Goal: Transaction & Acquisition: Obtain resource

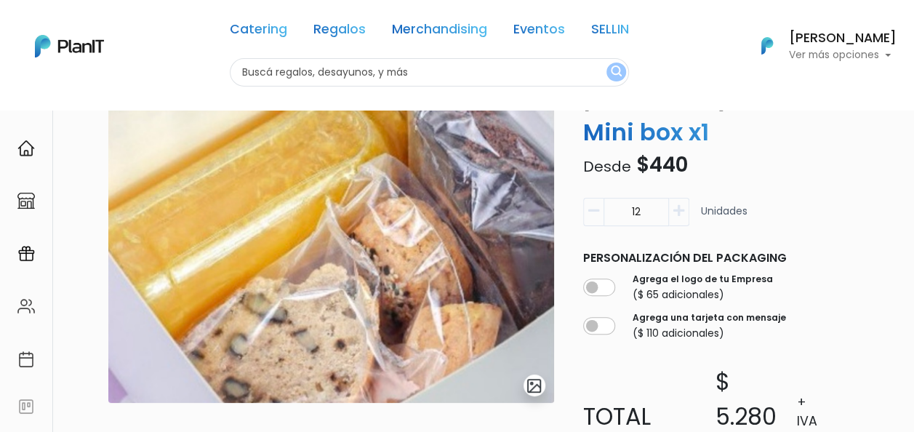
scroll to position [87, 0]
click at [404, 35] on link "Merchandising" at bounding box center [439, 31] width 95 height 17
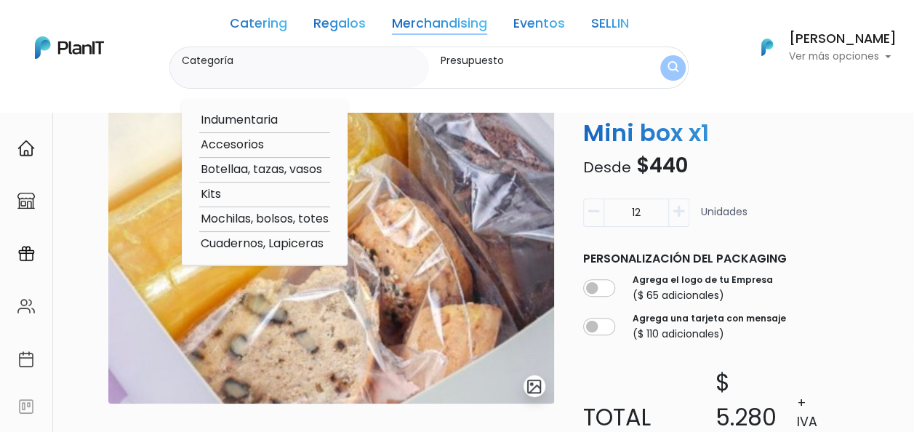
click at [273, 164] on option "Botellaa, tazas, vasos" at bounding box center [264, 170] width 131 height 18
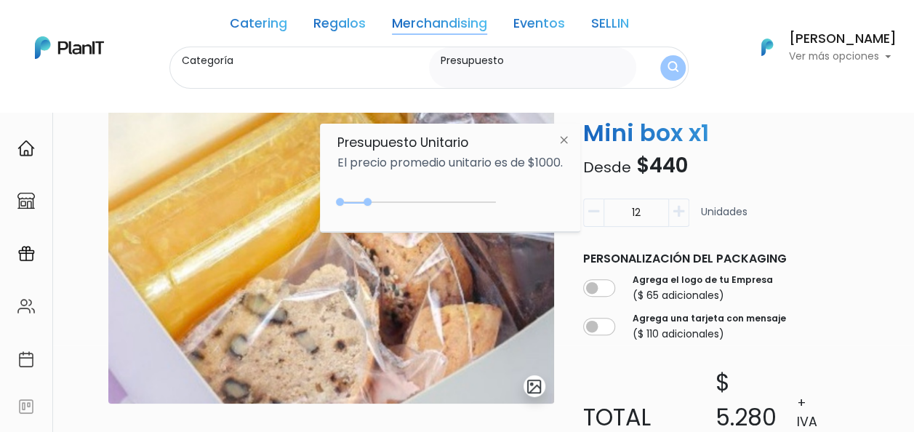
type input "Botellaa, tazas, vasos"
type input "$0 - $500"
click at [358, 202] on div at bounding box center [355, 202] width 8 height 8
click at [678, 65] on img "submit" at bounding box center [672, 68] width 13 height 17
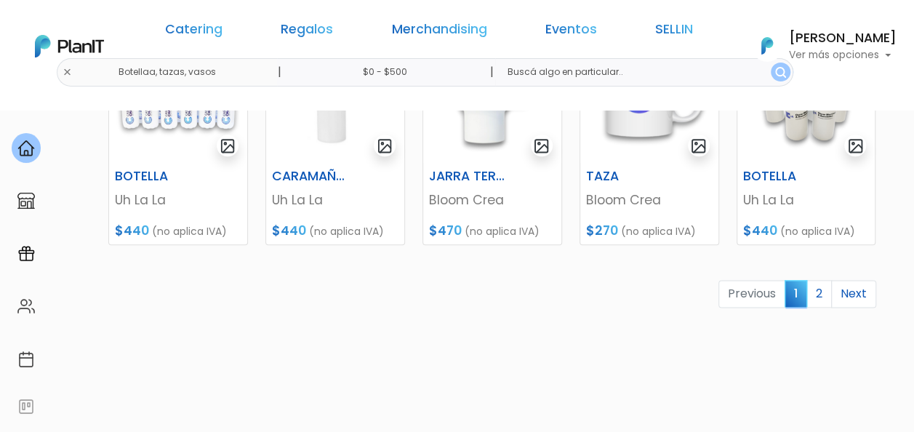
scroll to position [839, 0]
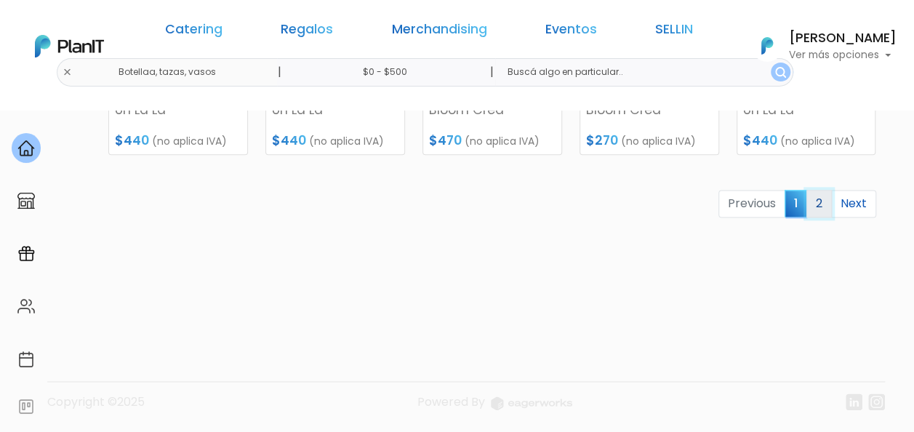
click at [819, 208] on link "2" at bounding box center [819, 204] width 25 height 28
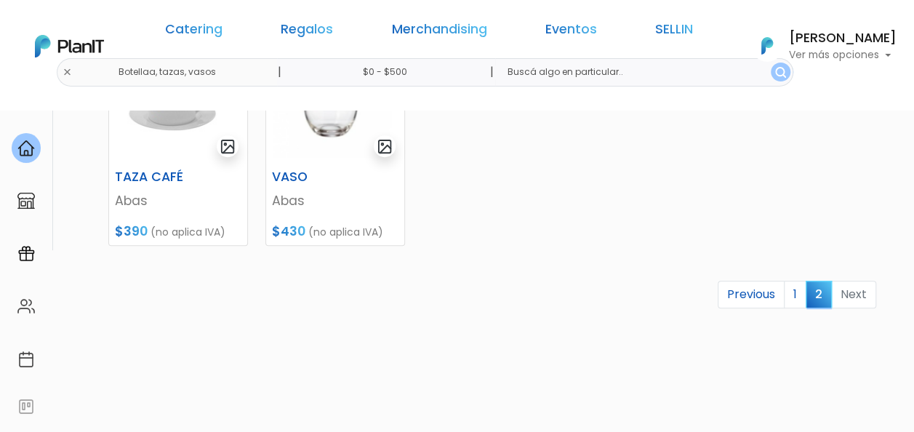
scroll to position [295, 0]
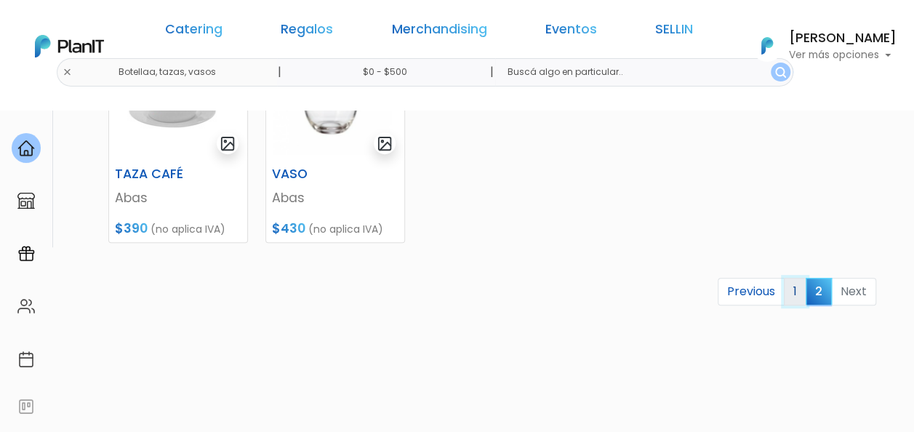
click at [794, 284] on link "1" at bounding box center [795, 292] width 23 height 28
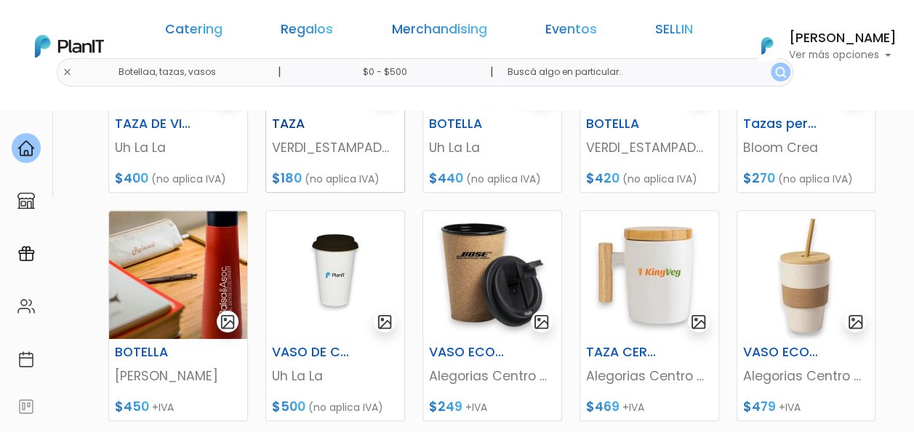
scroll to position [220, 0]
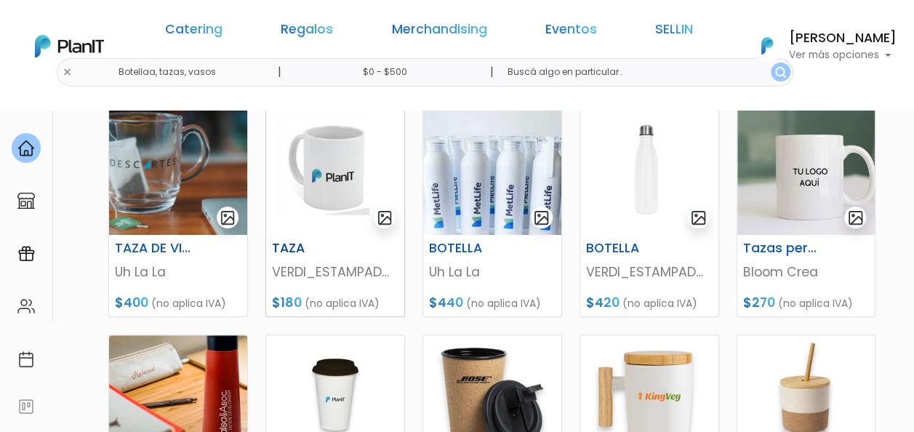
click at [324, 170] on img at bounding box center [335, 171] width 138 height 128
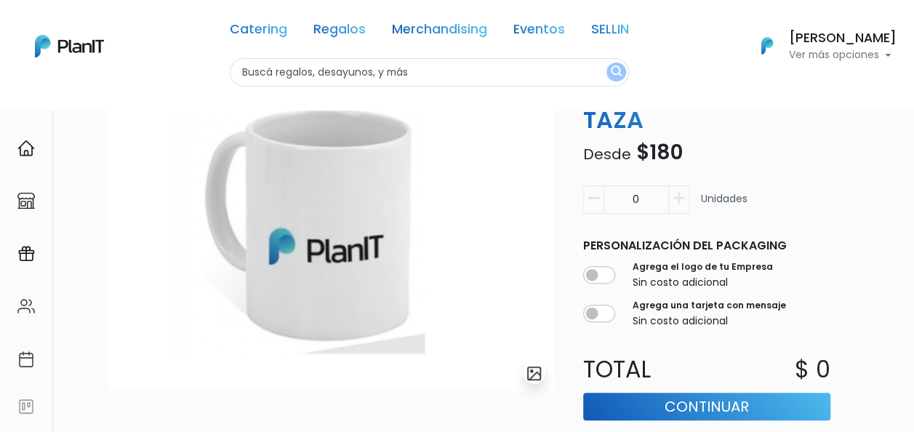
scroll to position [99, 0]
click at [649, 199] on input "0" at bounding box center [636, 200] width 65 height 28
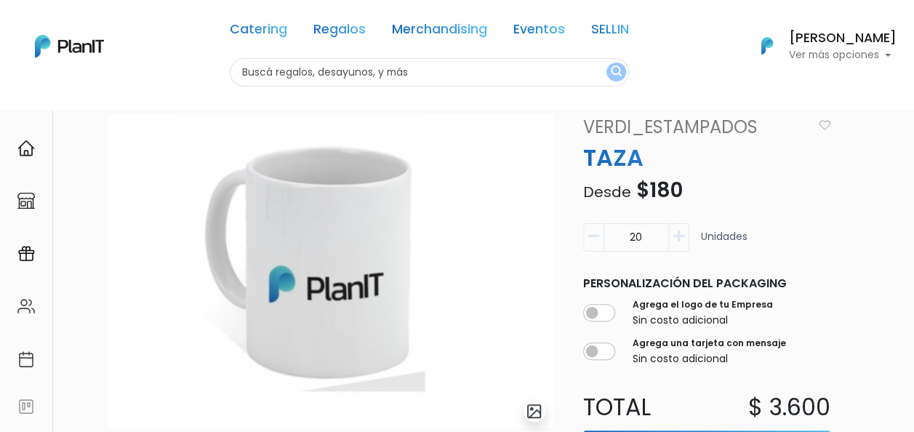
scroll to position [63, 0]
type input "20"
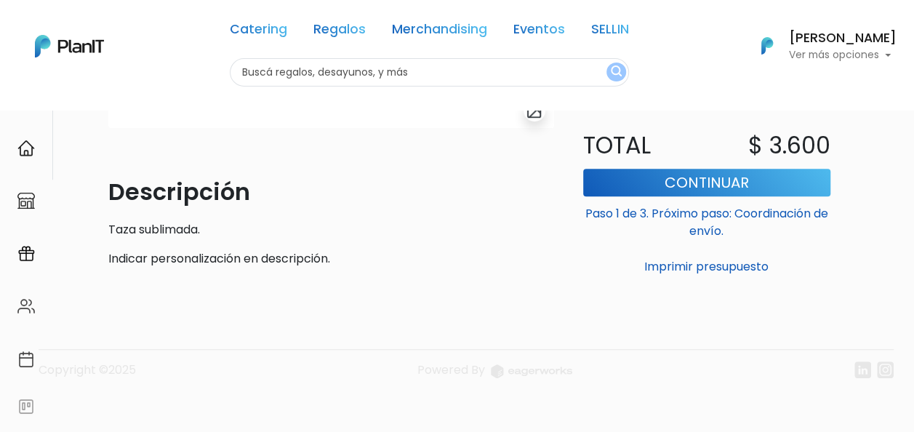
scroll to position [367, 0]
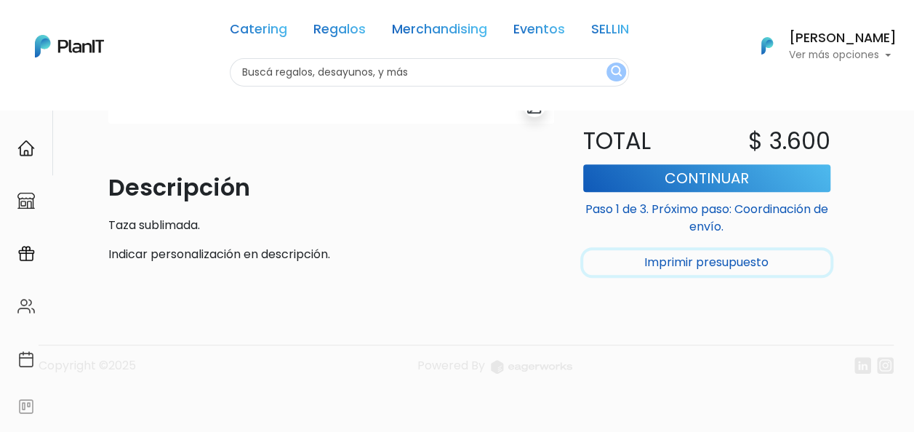
click at [816, 256] on button "Imprimir presupuesto" at bounding box center [706, 262] width 247 height 25
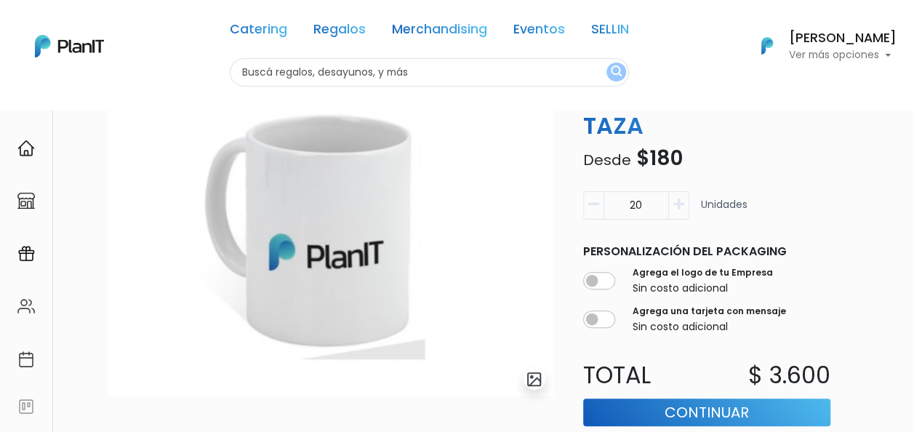
scroll to position [0, 0]
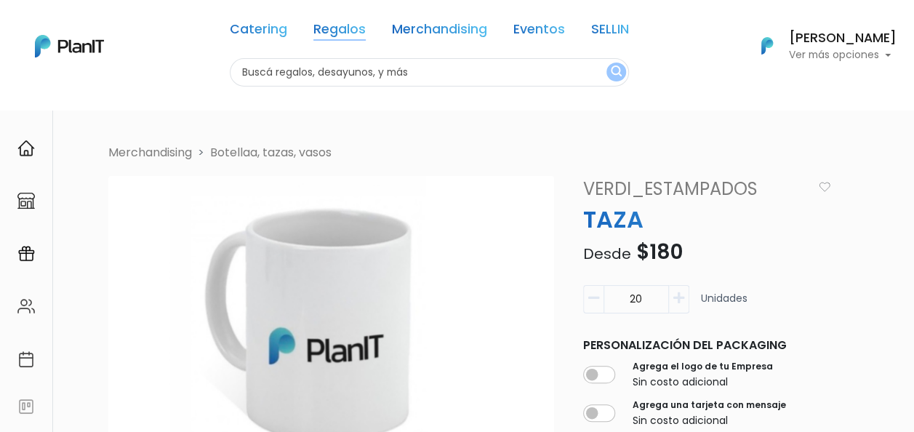
click at [322, 29] on link "Regalos" at bounding box center [340, 31] width 52 height 17
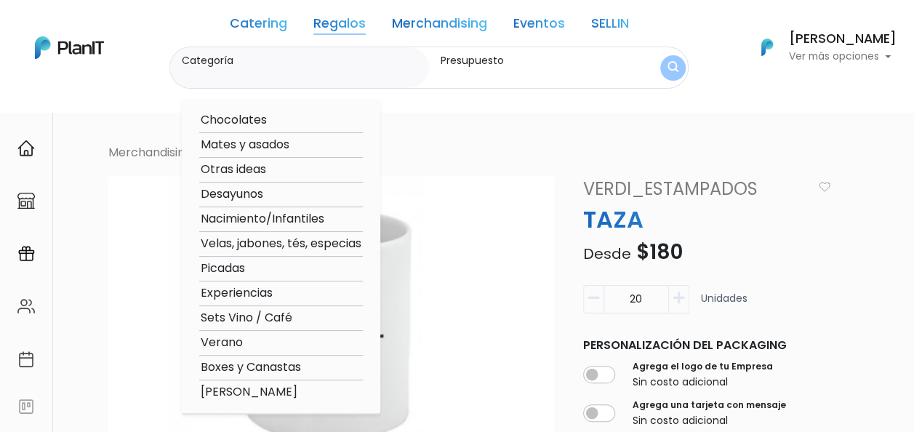
click at [262, 192] on option "Desayunos" at bounding box center [281, 194] width 164 height 18
type input "Desayunos"
type input "$0 - $1000"
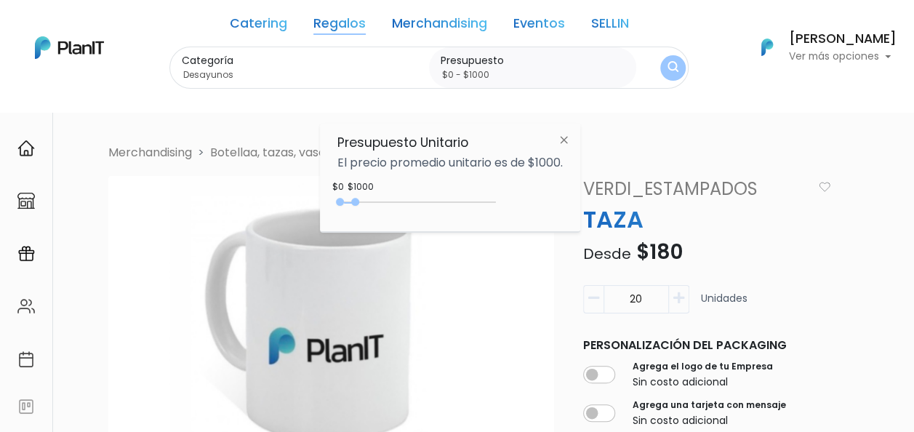
click at [677, 68] on img "submit" at bounding box center [673, 68] width 11 height 14
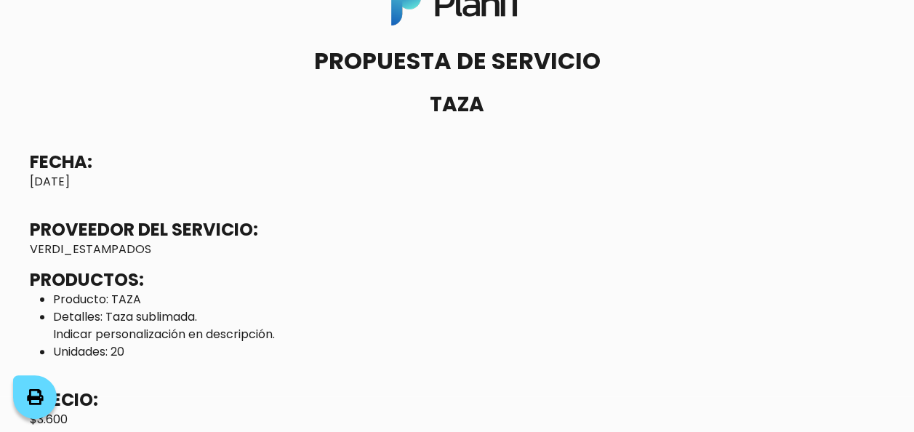
scroll to position [33, 0]
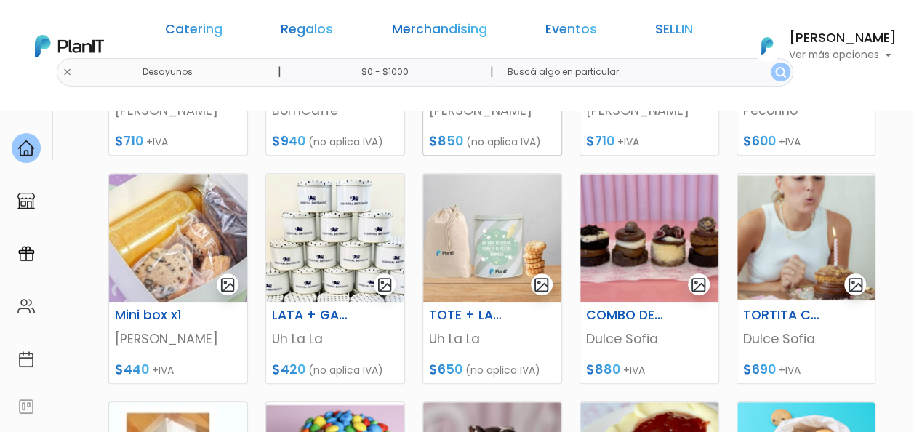
scroll to position [381, 0]
click at [183, 215] on img at bounding box center [178, 239] width 138 height 128
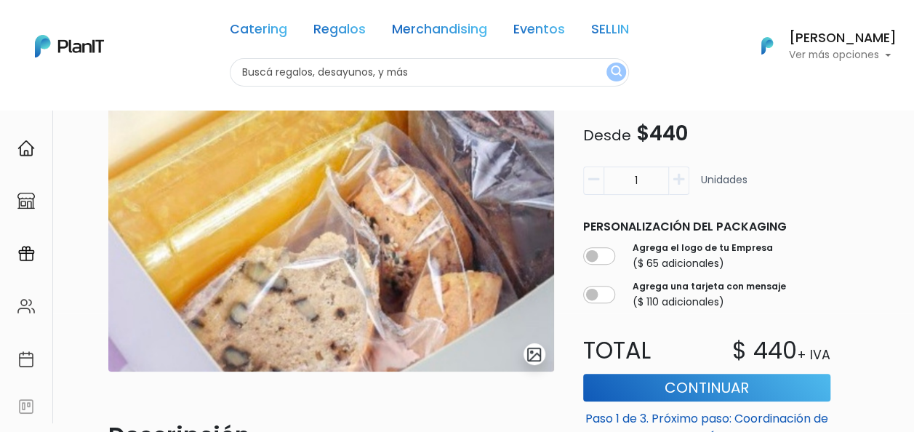
scroll to position [118, 0]
click at [649, 175] on input "1" at bounding box center [636, 181] width 65 height 28
click at [668, 177] on input "1" at bounding box center [636, 181] width 65 height 28
click at [679, 177] on icon "button" at bounding box center [679, 180] width 11 height 13
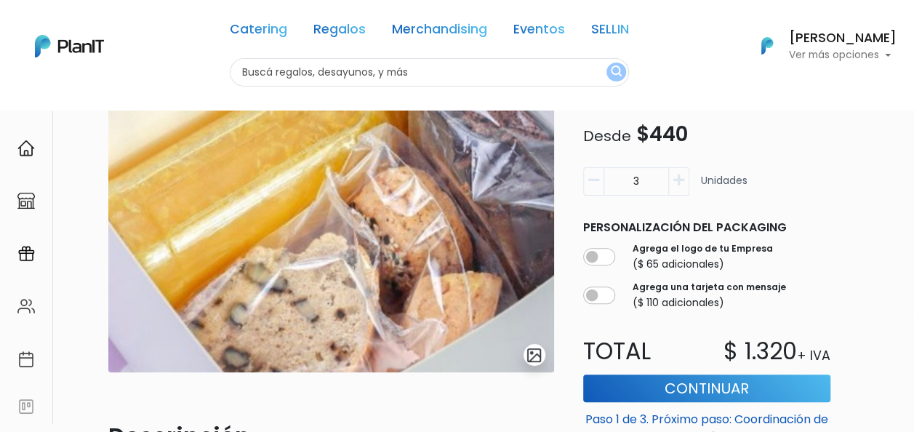
click at [679, 177] on icon "button" at bounding box center [679, 180] width 11 height 13
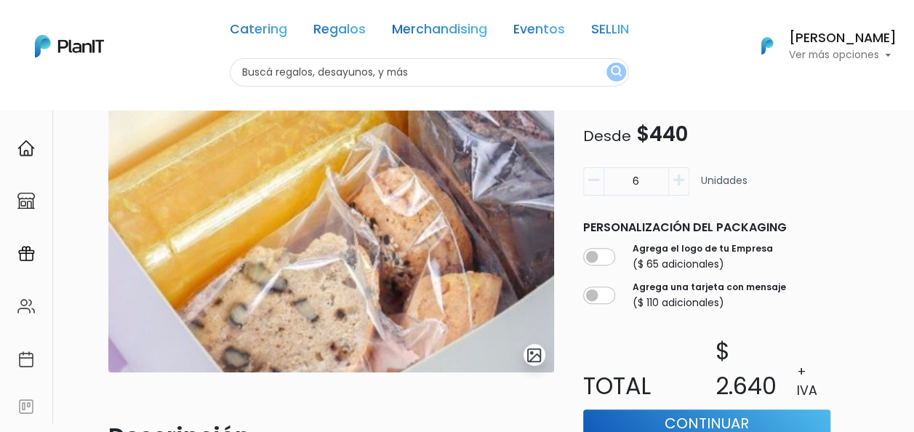
click at [679, 177] on icon "button" at bounding box center [679, 180] width 11 height 13
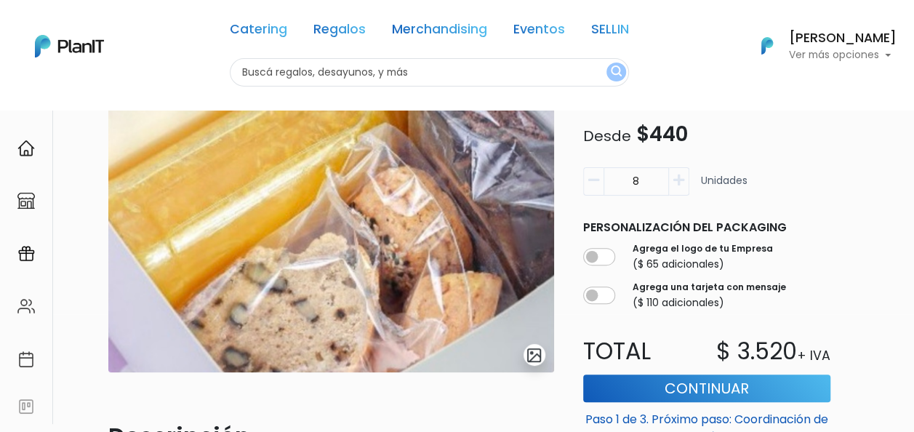
click at [679, 177] on icon "button" at bounding box center [679, 180] width 11 height 13
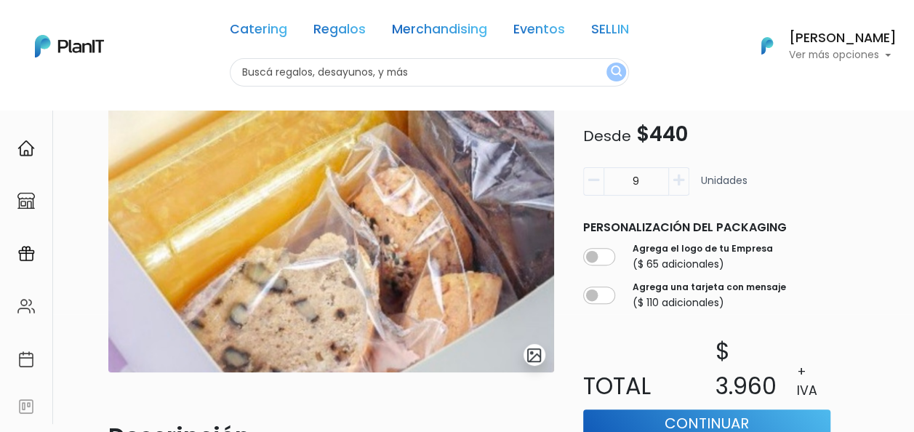
click at [679, 177] on icon "button" at bounding box center [679, 180] width 11 height 13
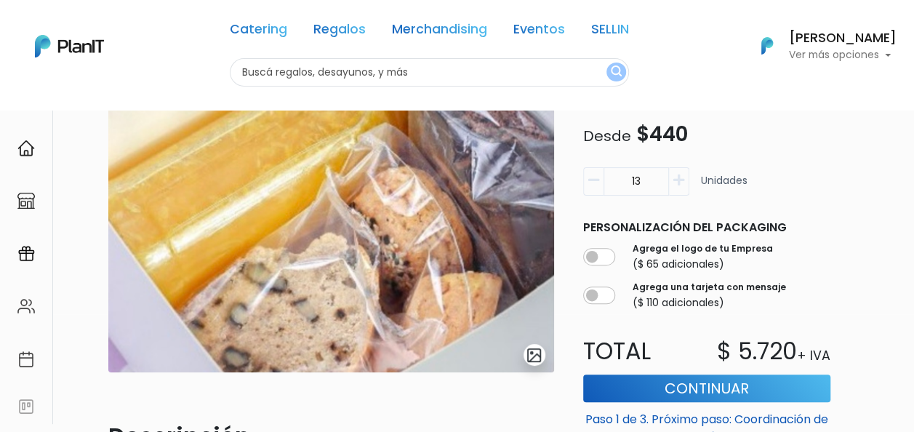
click at [679, 177] on icon "button" at bounding box center [679, 180] width 11 height 13
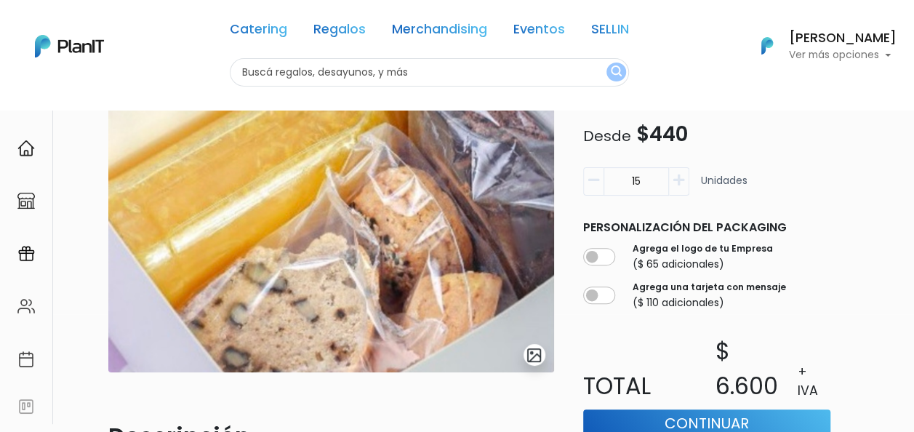
click at [679, 177] on icon "button" at bounding box center [679, 180] width 11 height 13
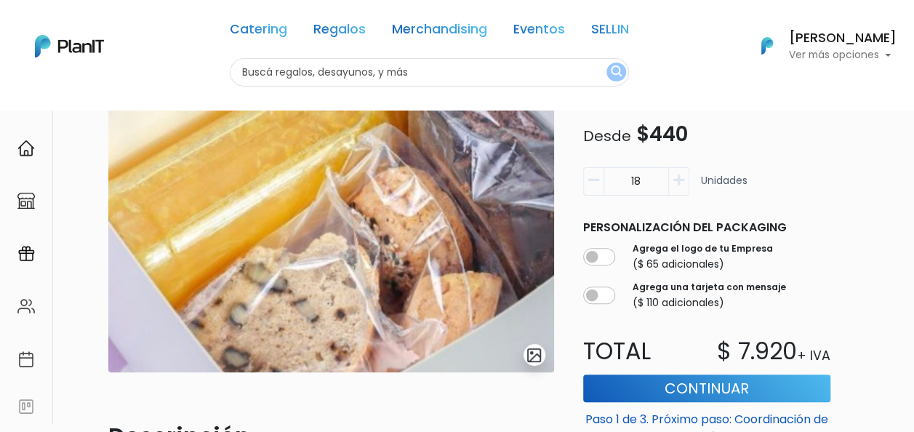
click at [679, 177] on icon "button" at bounding box center [679, 180] width 11 height 13
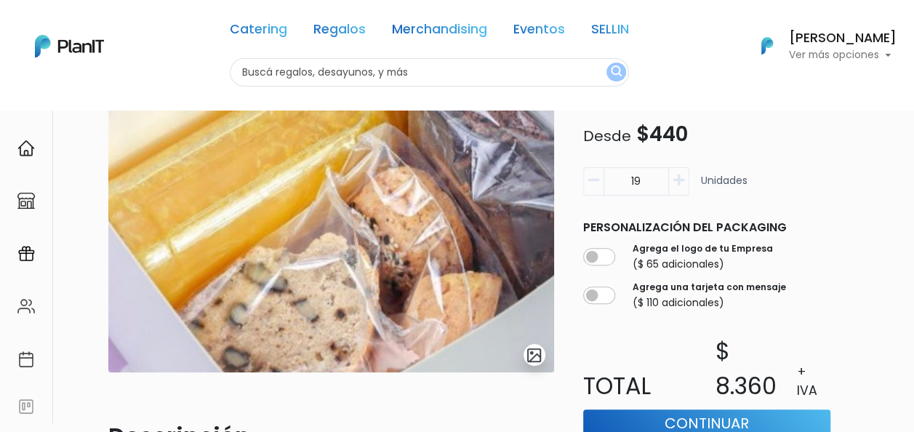
click at [679, 177] on icon "button" at bounding box center [679, 180] width 11 height 13
type input "20"
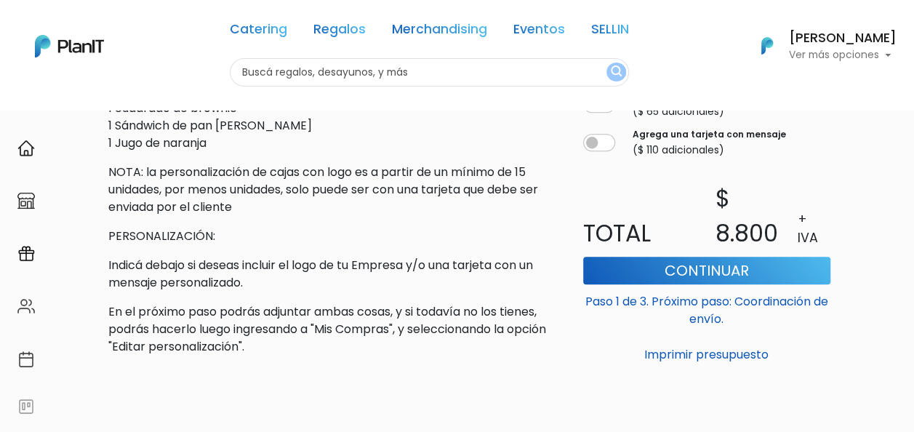
scroll to position [530, 0]
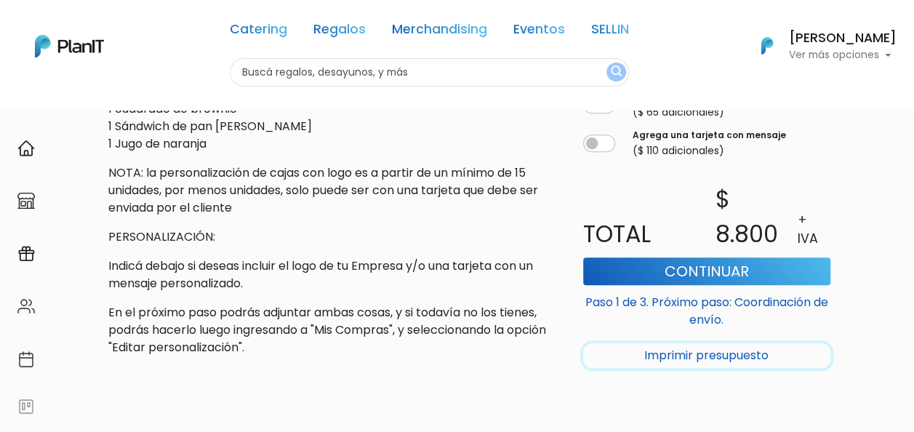
click at [672, 356] on button "Imprimir presupuesto" at bounding box center [706, 355] width 247 height 25
